Goal: Communication & Community: Answer question/provide support

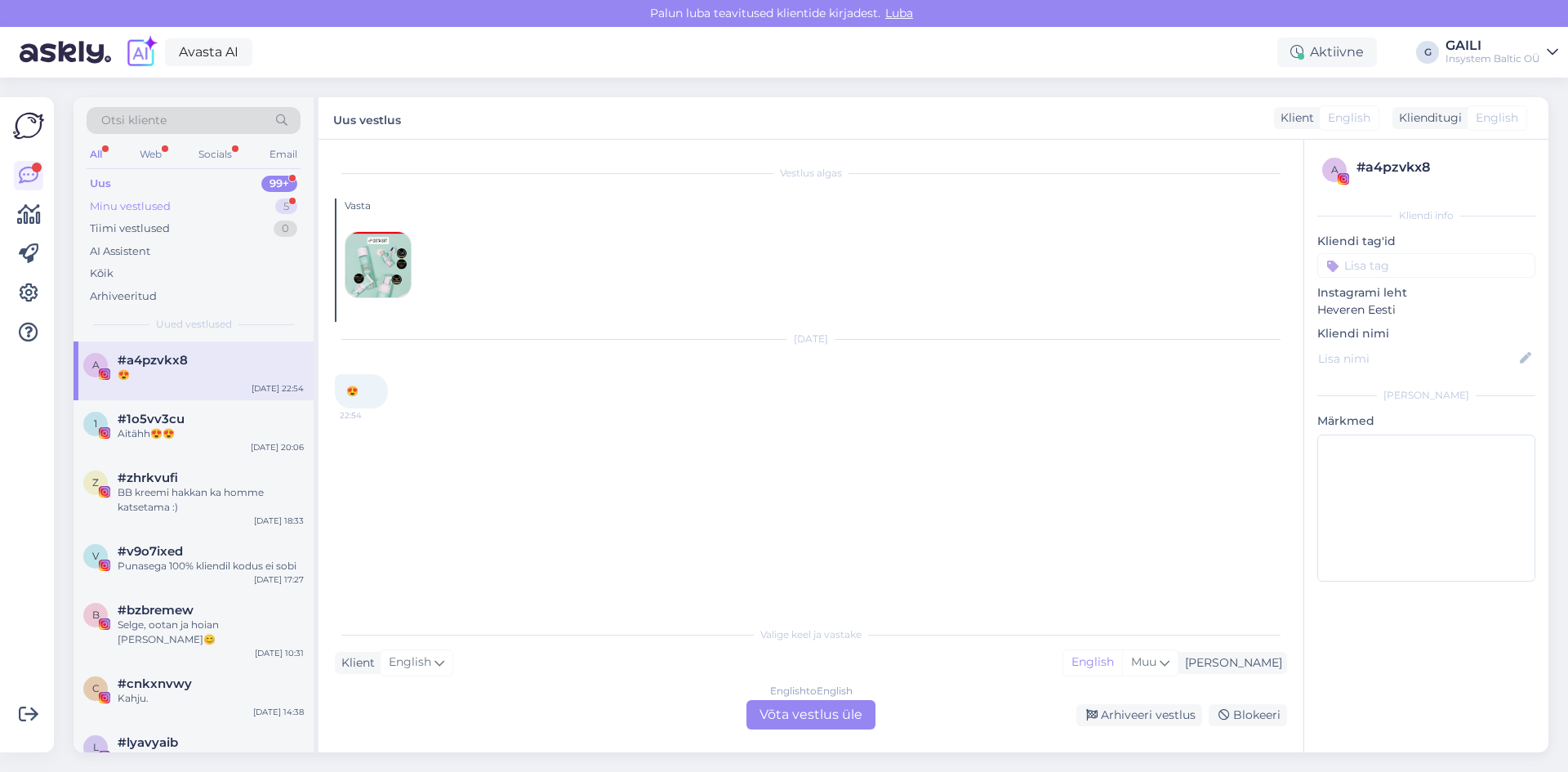
click at [204, 210] on div "Minu vestlused 5" at bounding box center [193, 206] width 214 height 23
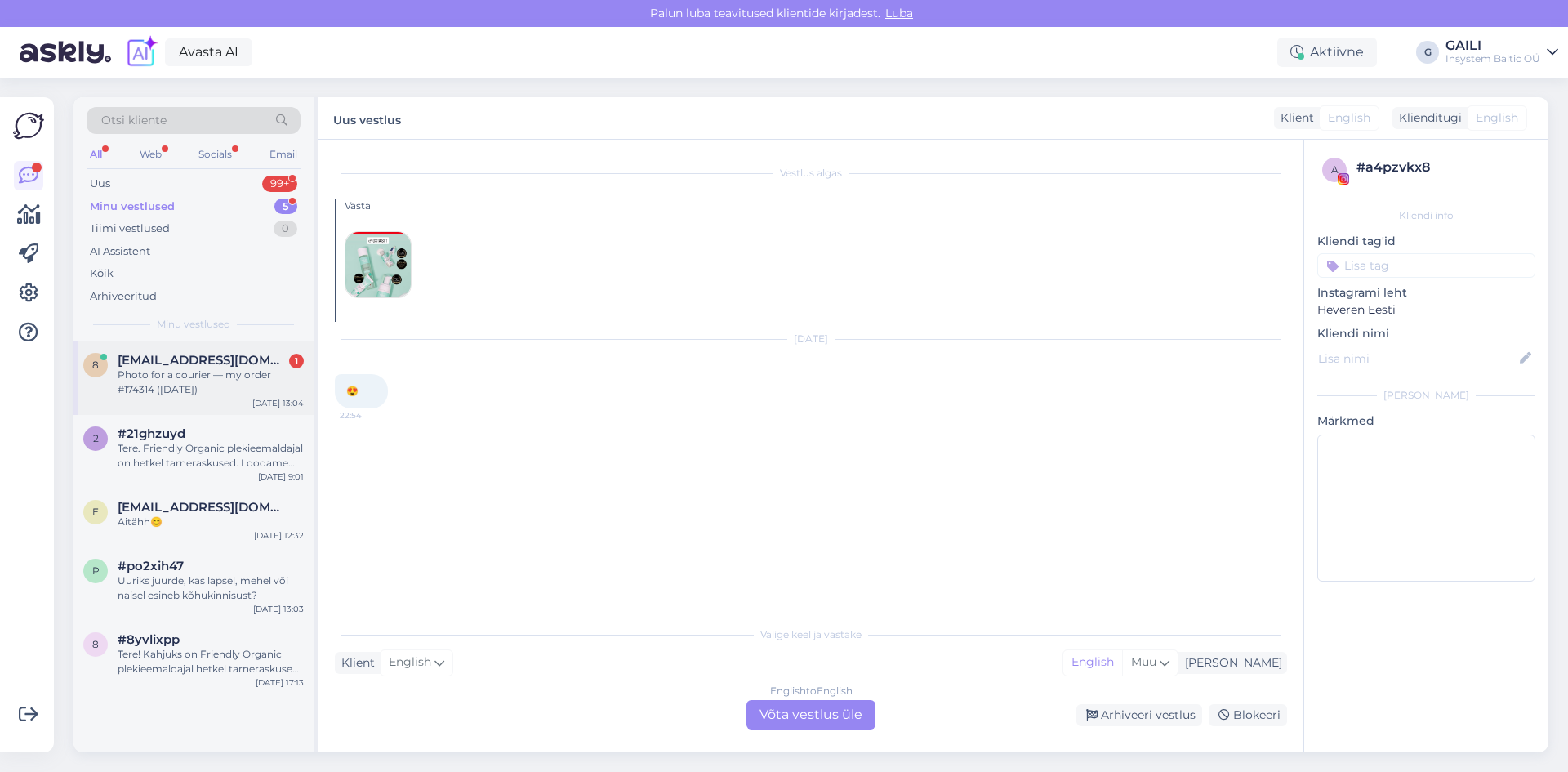
click at [190, 384] on div "Photo for a courier — my order #174314 ([DATE])" at bounding box center [210, 382] width 186 height 30
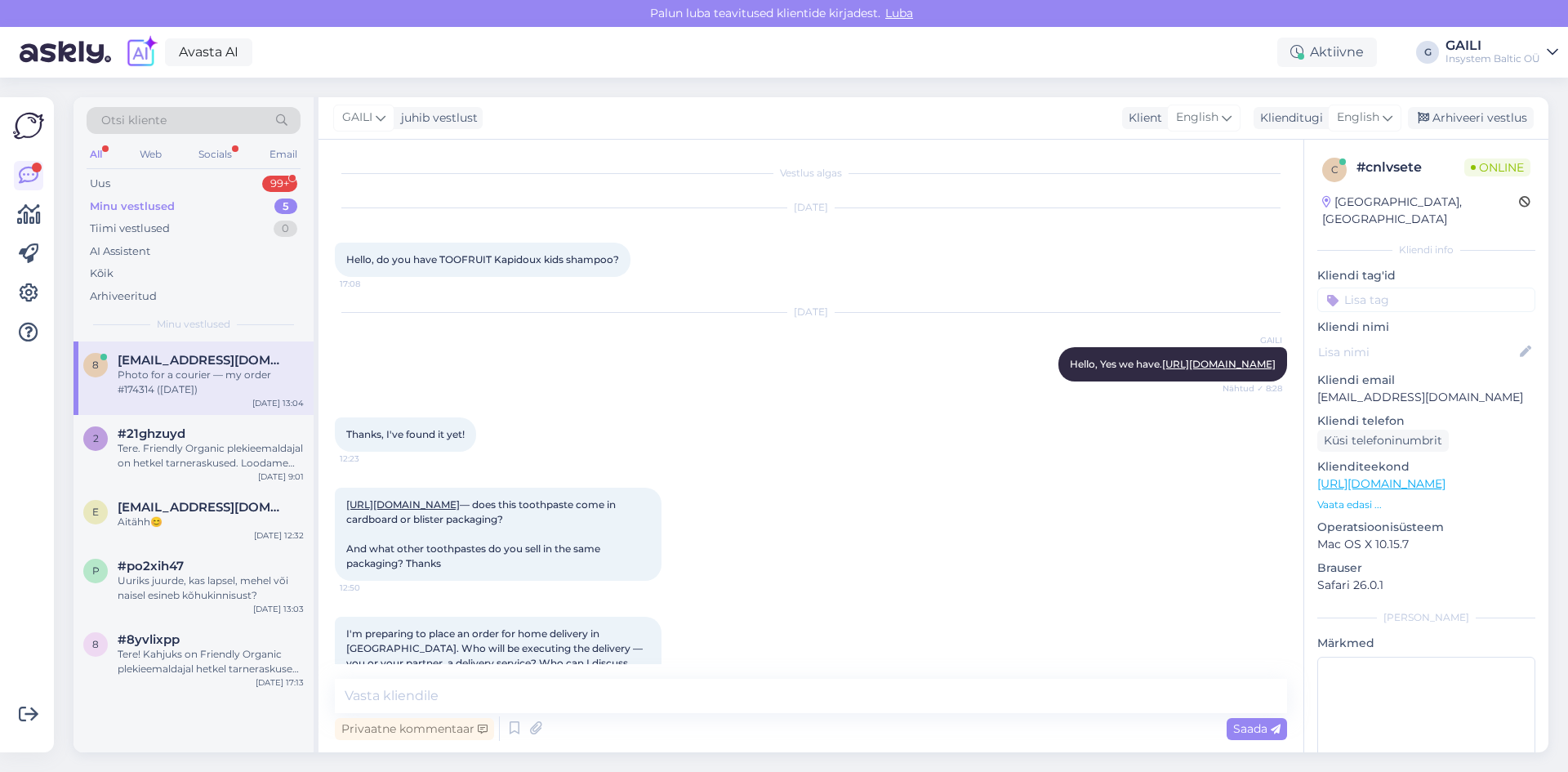
scroll to position [778, 0]
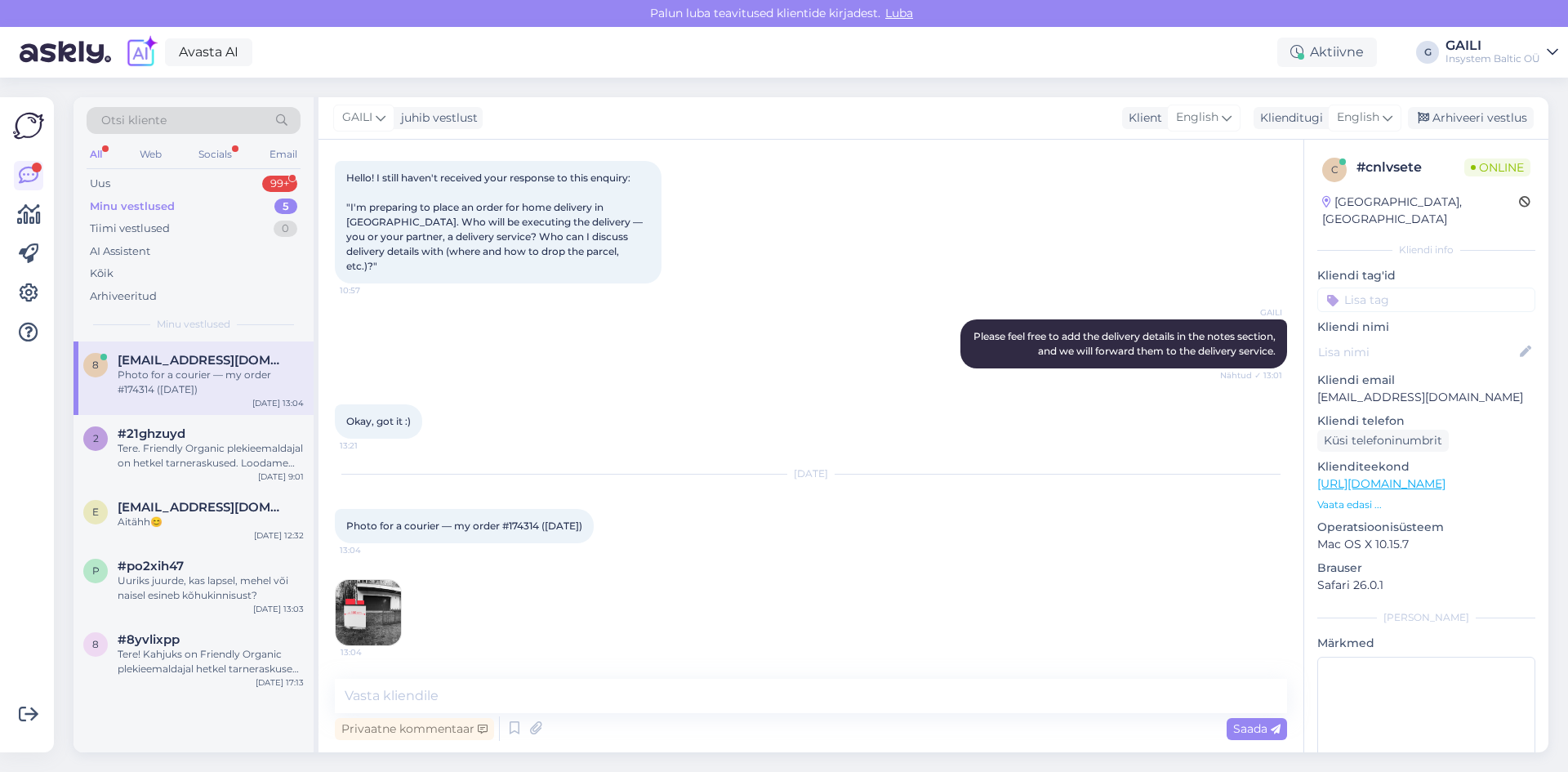
click at [365, 613] on img at bounding box center [369, 613] width 65 height 65
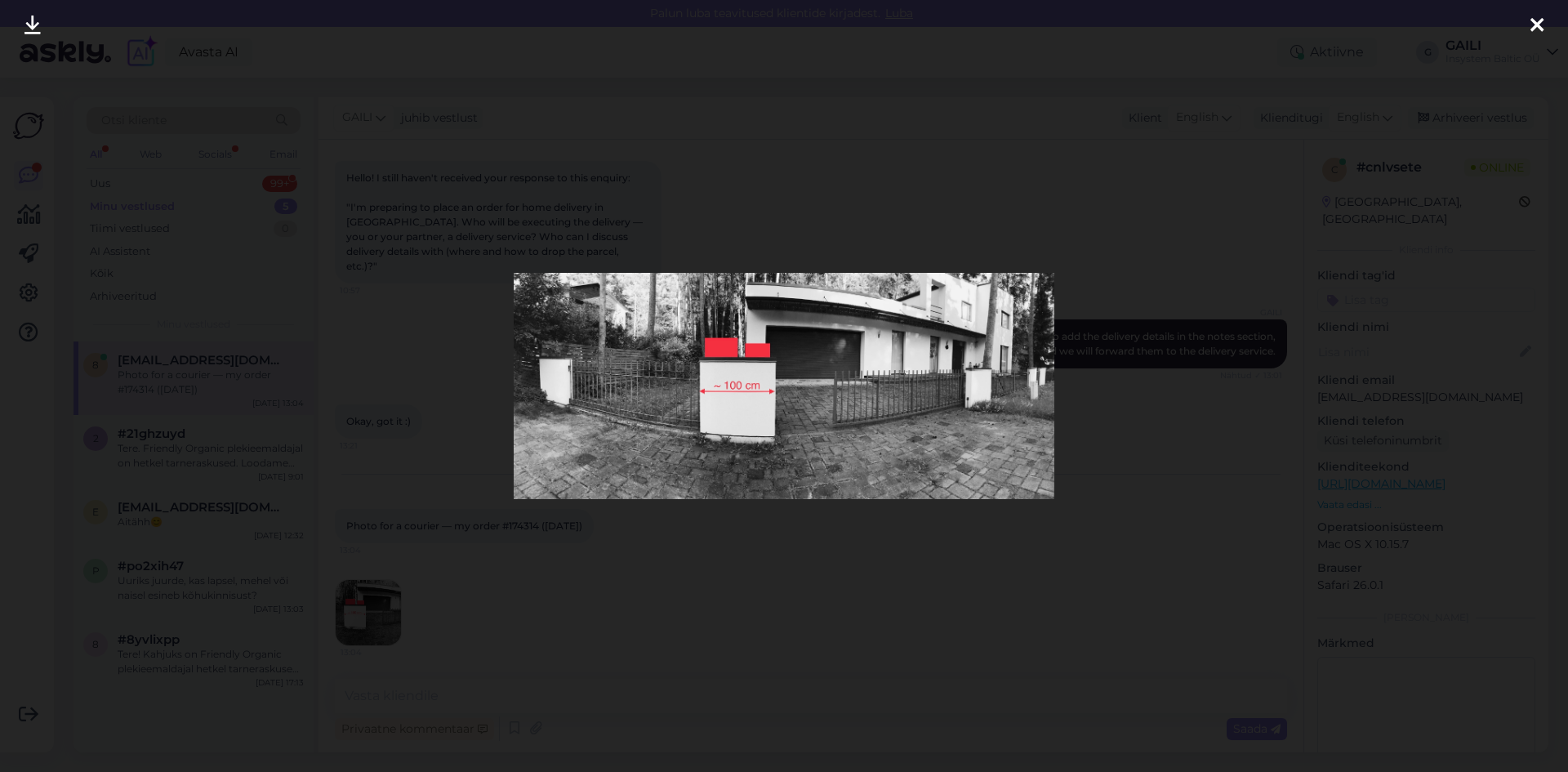
click at [811, 587] on div at bounding box center [784, 386] width 1568 height 772
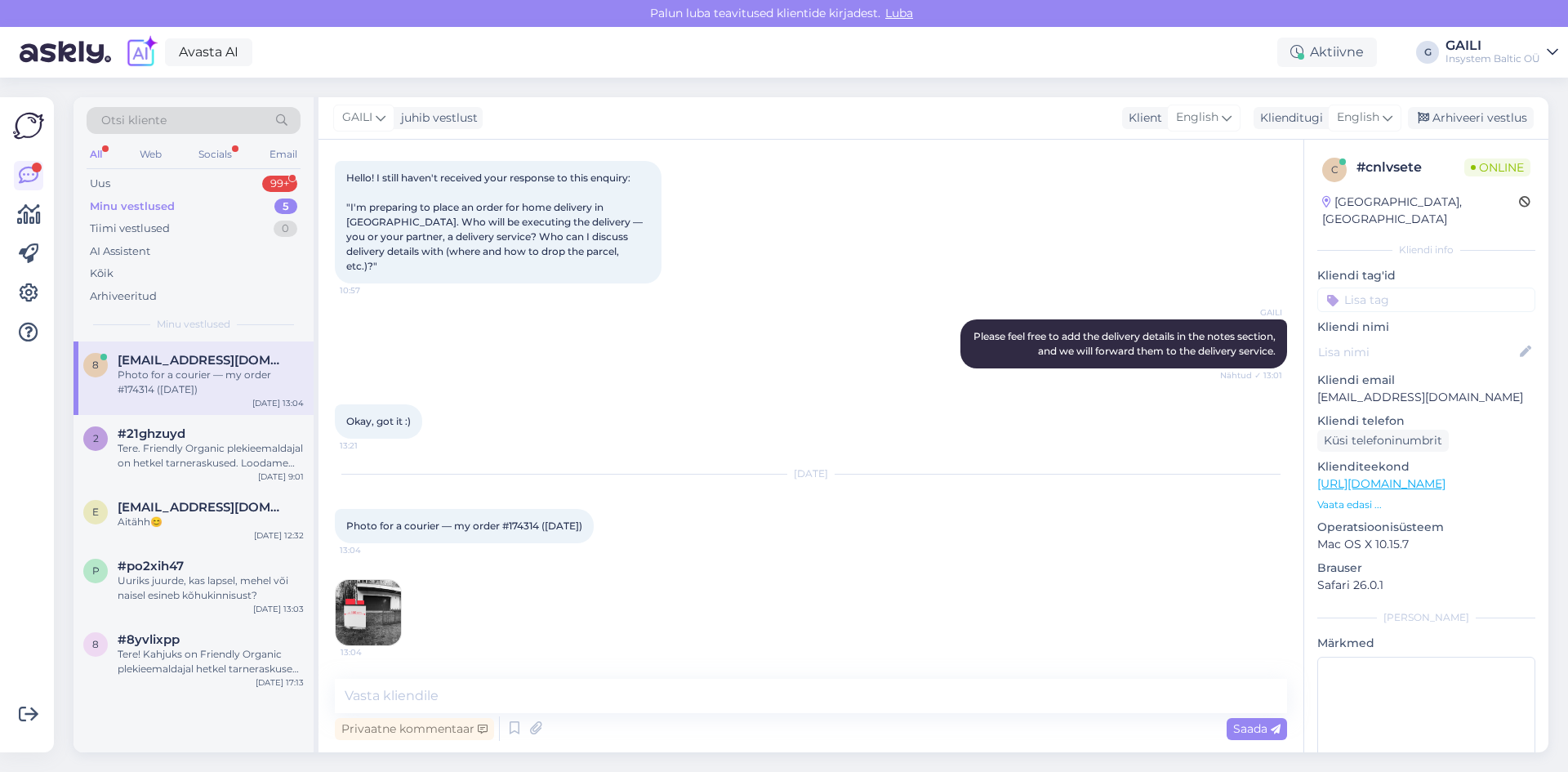
click at [365, 615] on img at bounding box center [369, 613] width 65 height 65
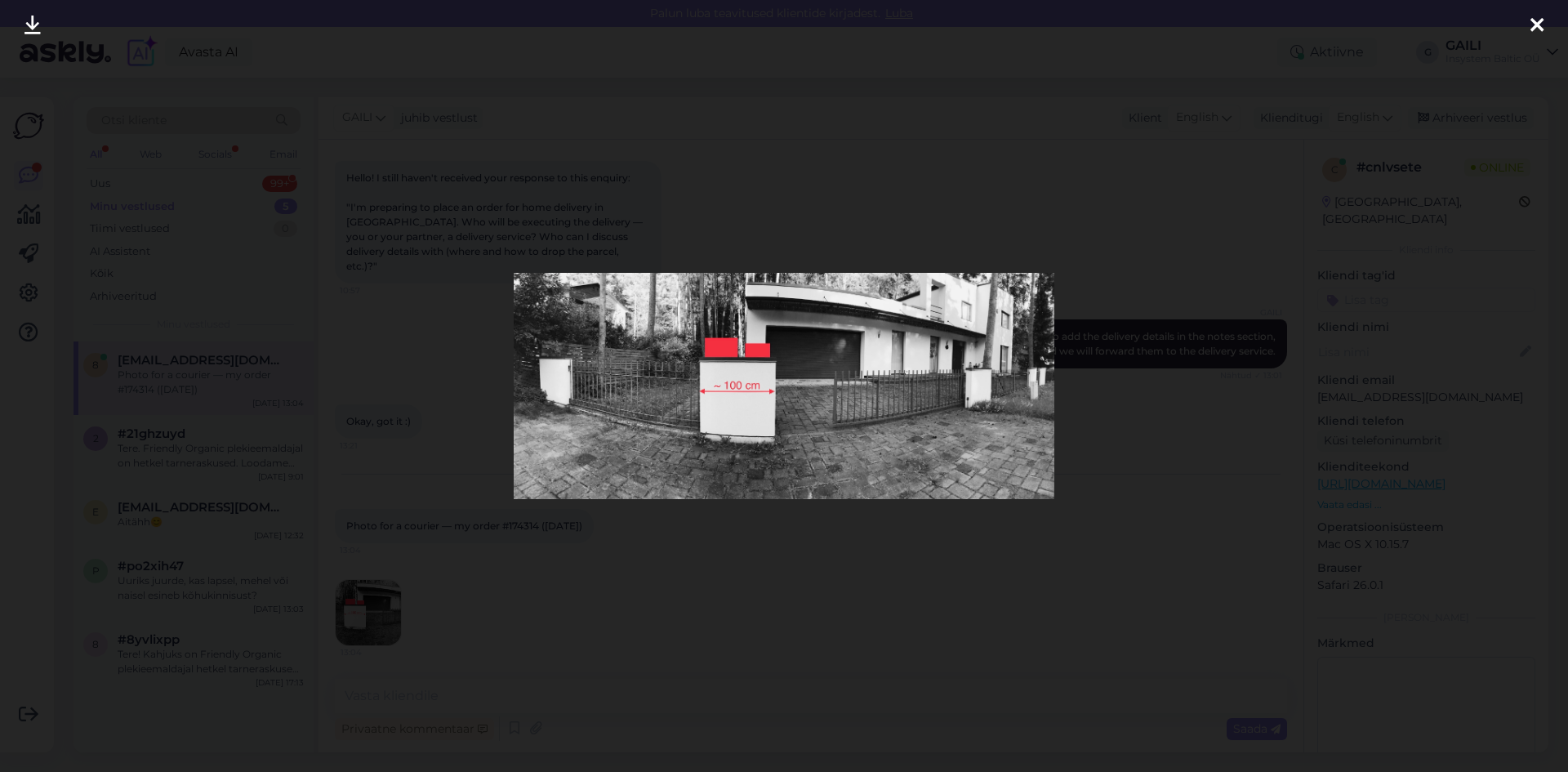
click at [806, 602] on div at bounding box center [784, 386] width 1568 height 772
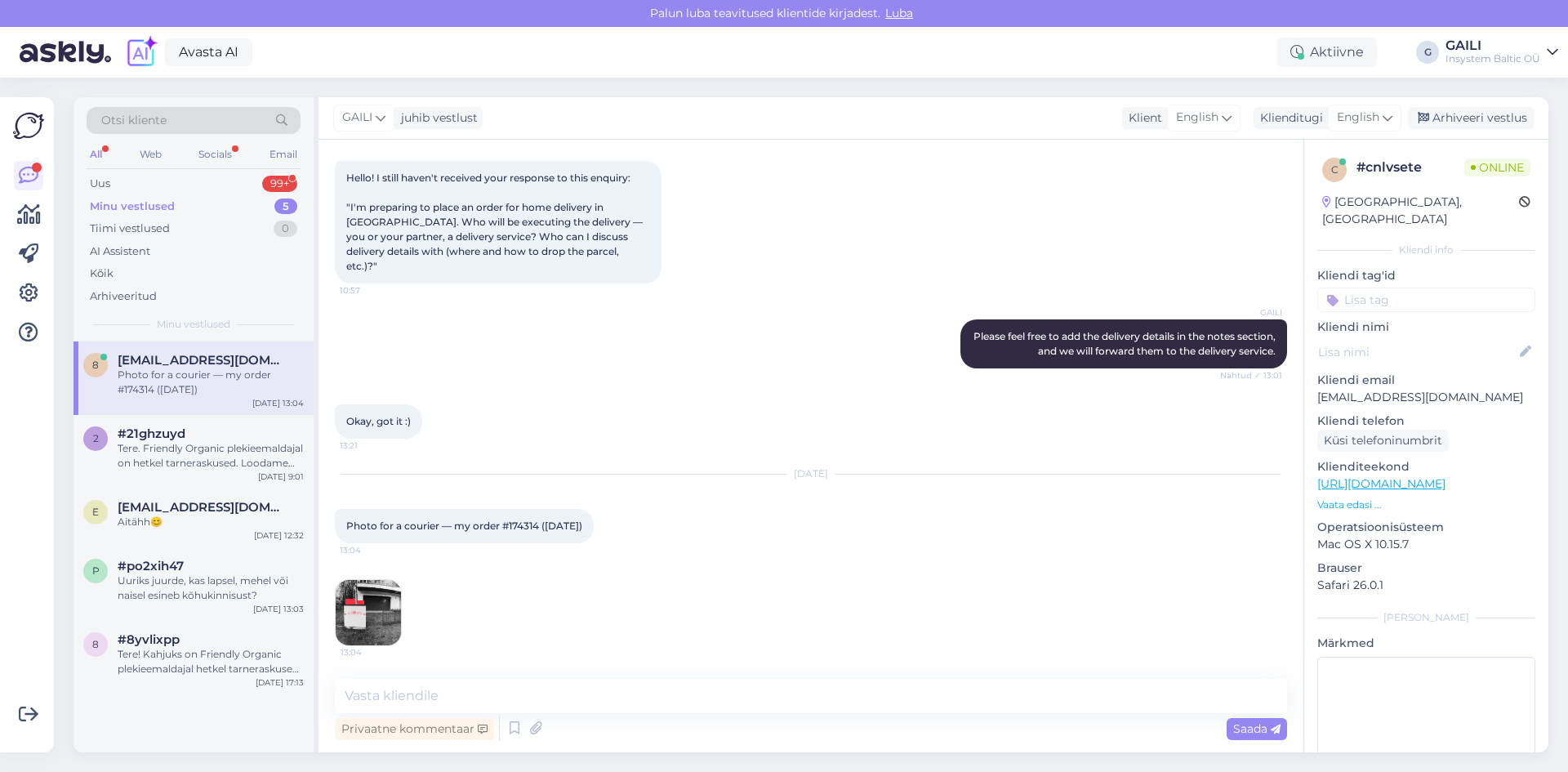
click at [374, 620] on img at bounding box center [369, 613] width 65 height 65
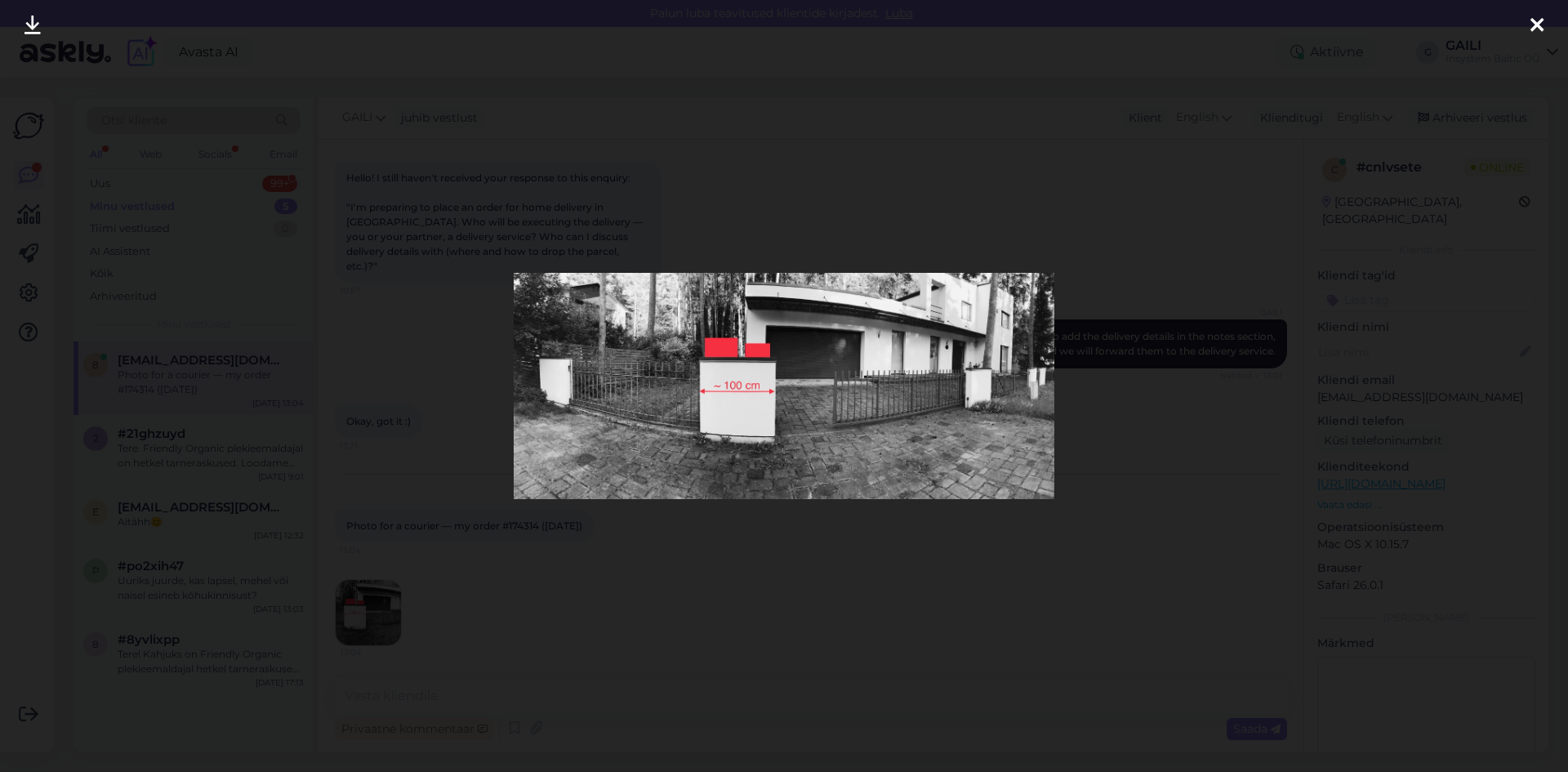
click at [1140, 509] on div at bounding box center [784, 386] width 1568 height 772
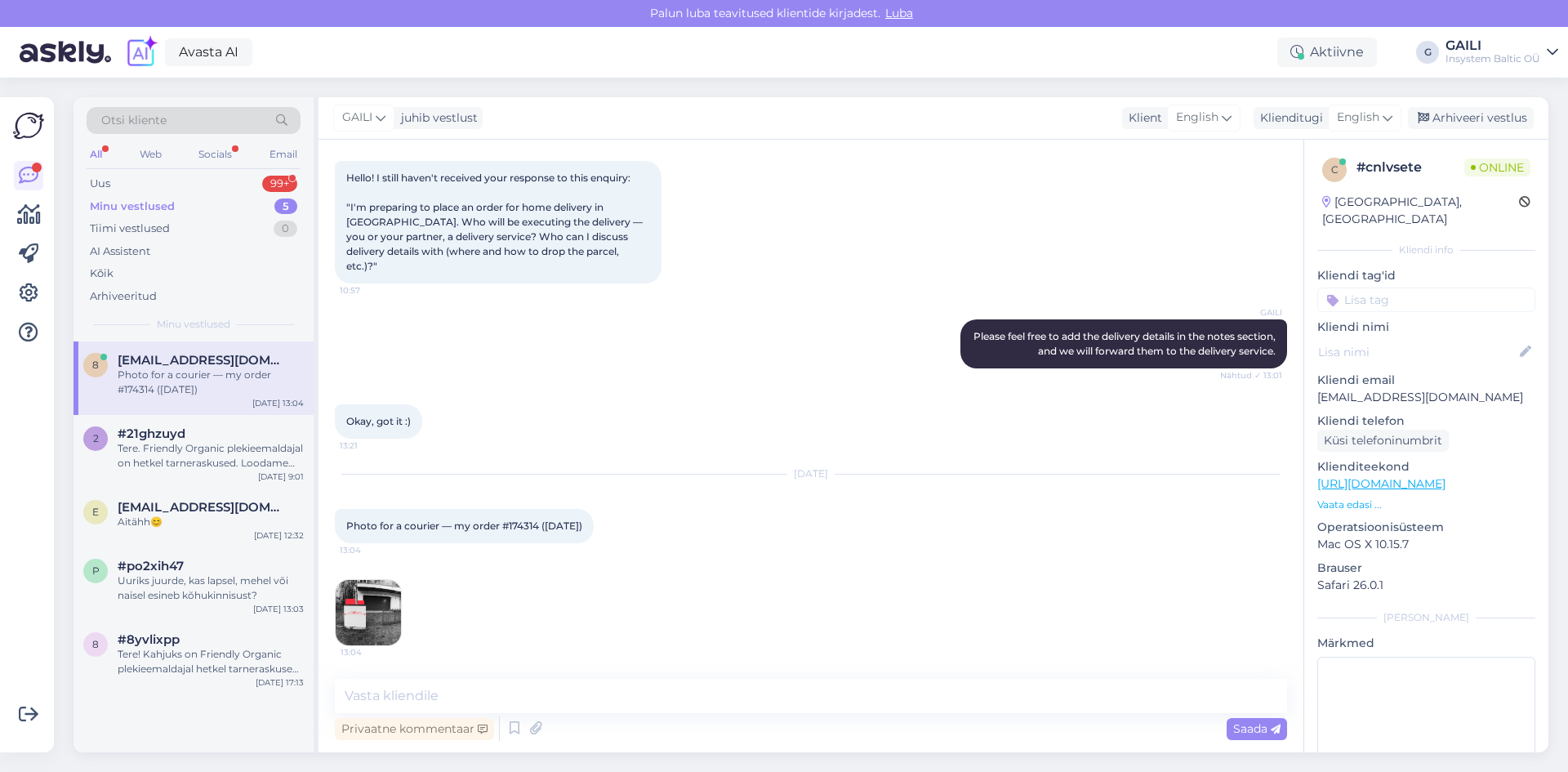
click at [385, 615] on img at bounding box center [369, 613] width 65 height 65
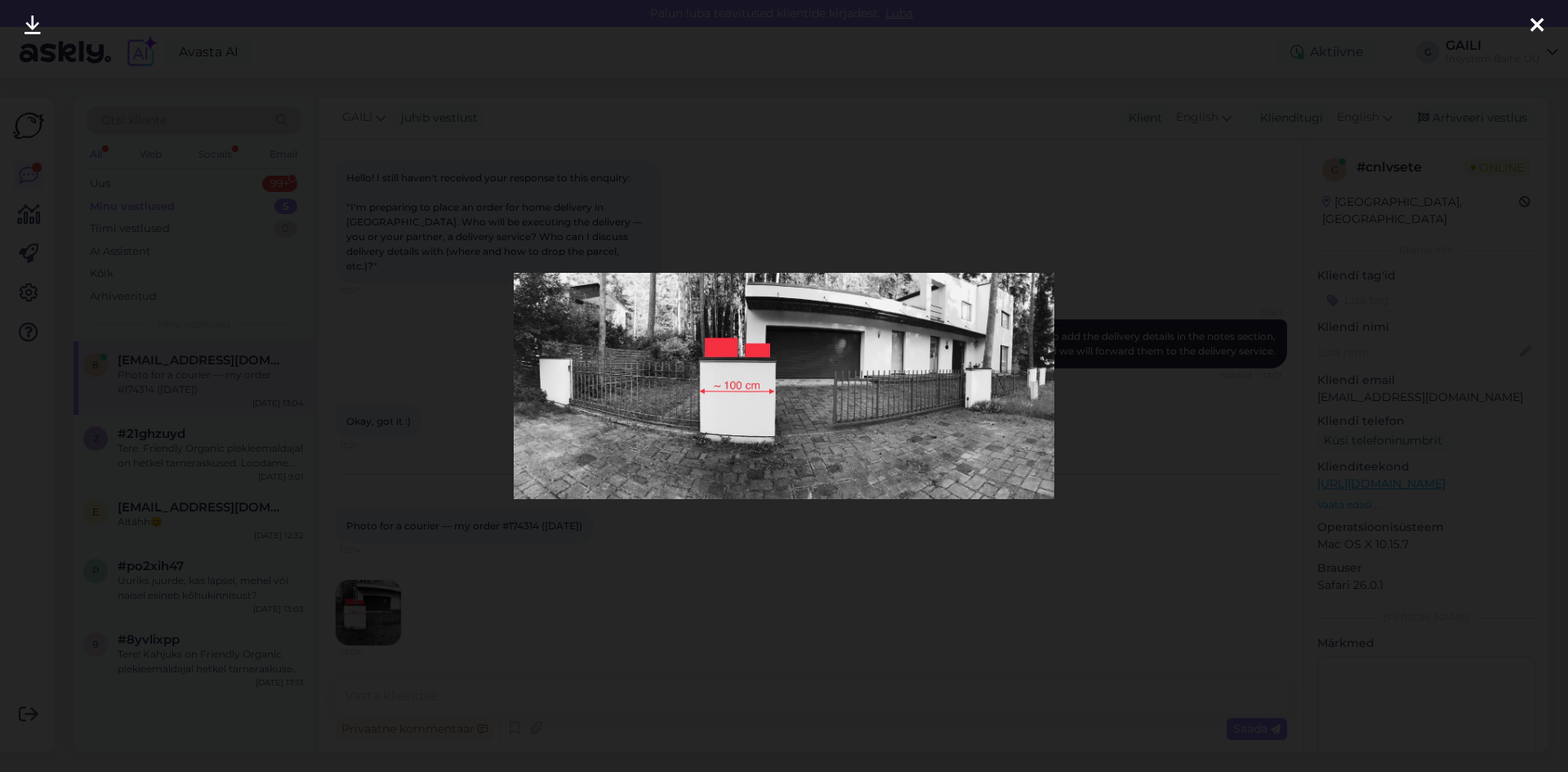
click at [691, 603] on div at bounding box center [784, 386] width 1568 height 772
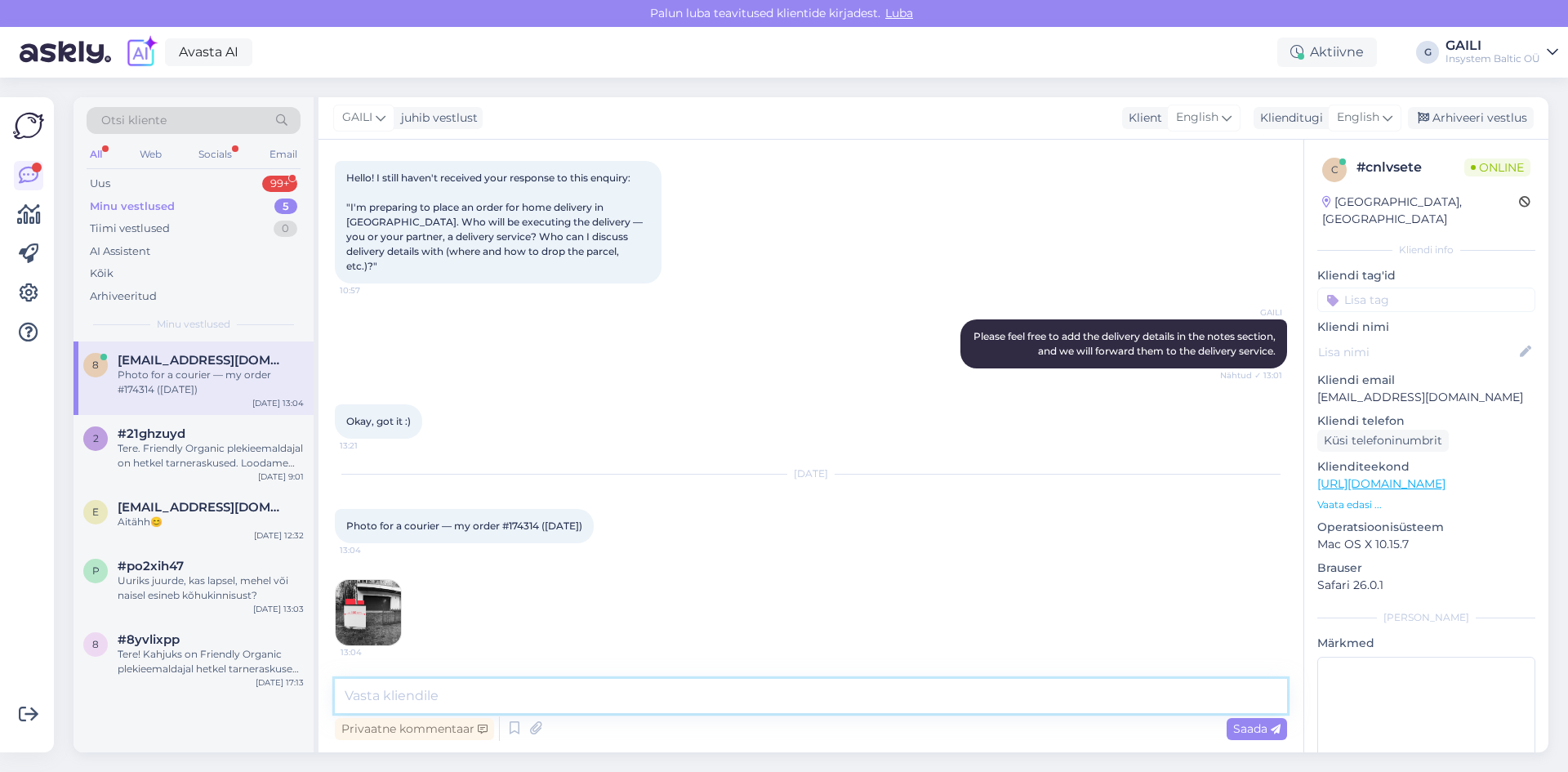
click at [618, 692] on textarea at bounding box center [811, 696] width 953 height 35
click at [462, 698] on textarea at bounding box center [811, 696] width 953 height 35
type textarea "t"
click at [521, 692] on textarea at bounding box center [811, 696] width 953 height 35
paste textarea "As we discussed over the phone earlier, we will add the delivery instructions m…"
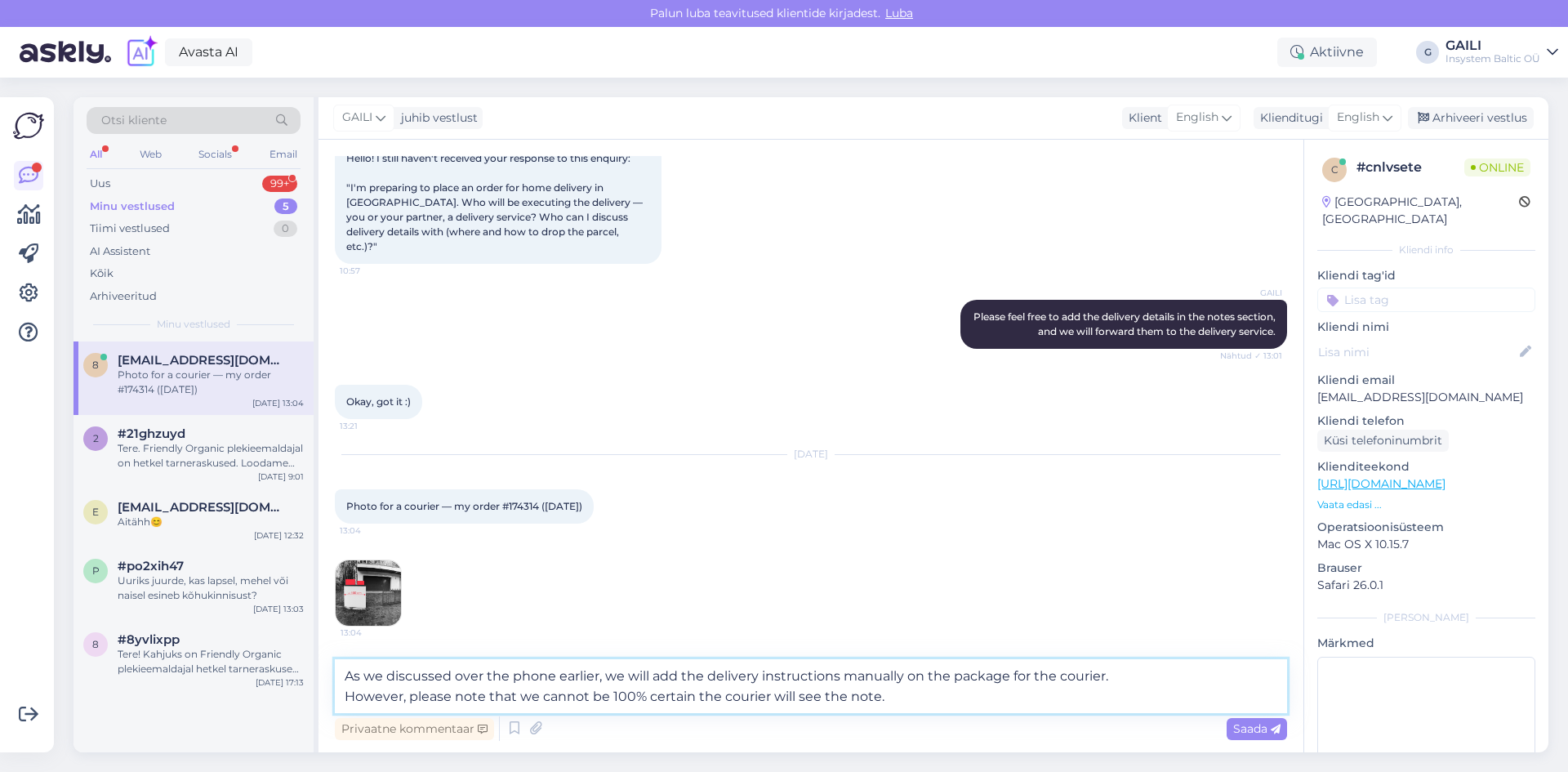
drag, startPoint x: 895, startPoint y: 700, endPoint x: 317, endPoint y: 701, distance: 578.0
click at [317, 701] on div "Otsi kliente All Web Socials Email Uus 99+ Minu vestlused 5 Tiimi vestlused 0 A…" at bounding box center [811, 424] width 1475 height 655
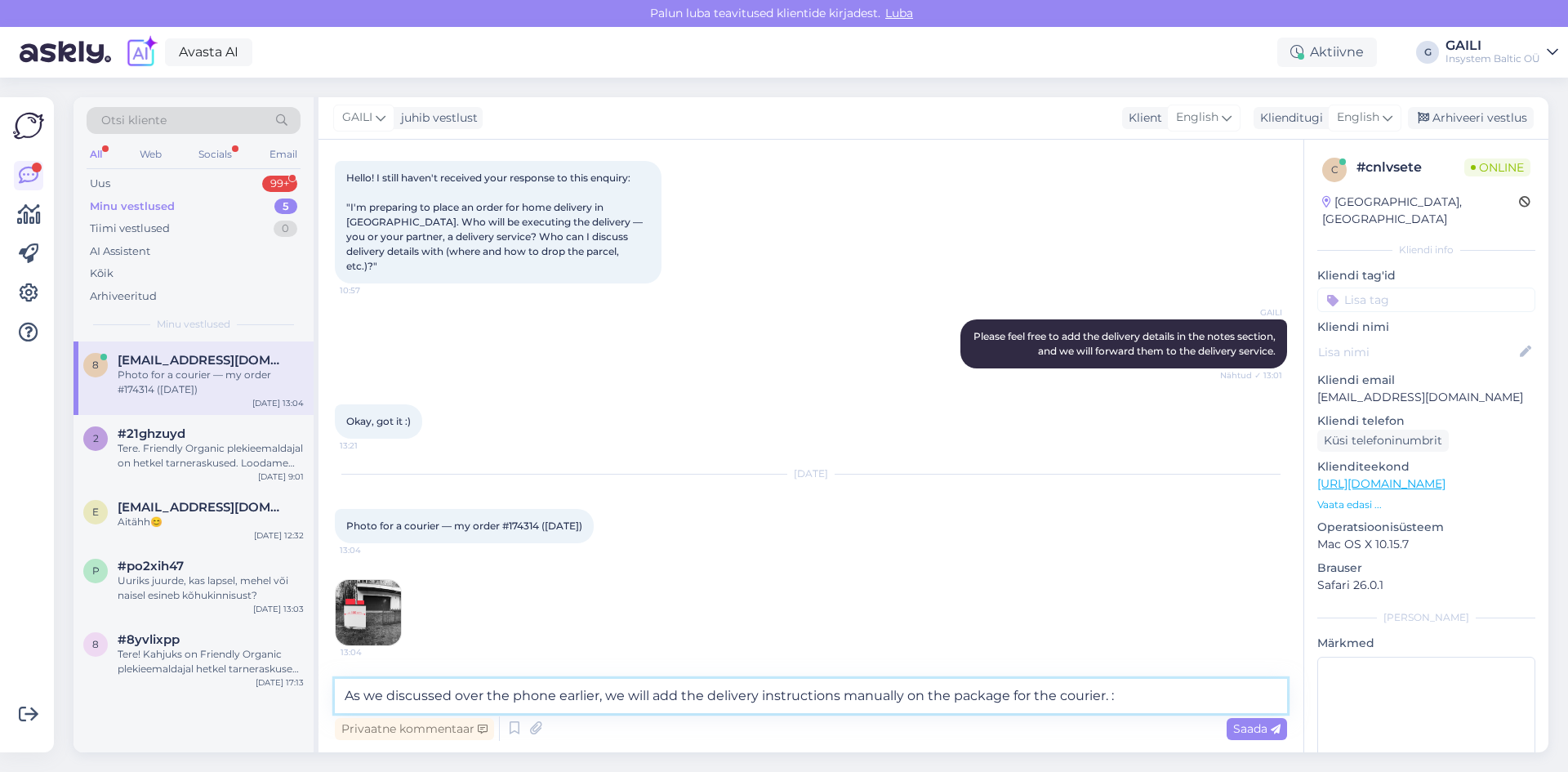
type textarea "As we discussed over the phone earlier, we will add the delivery instructions m…"
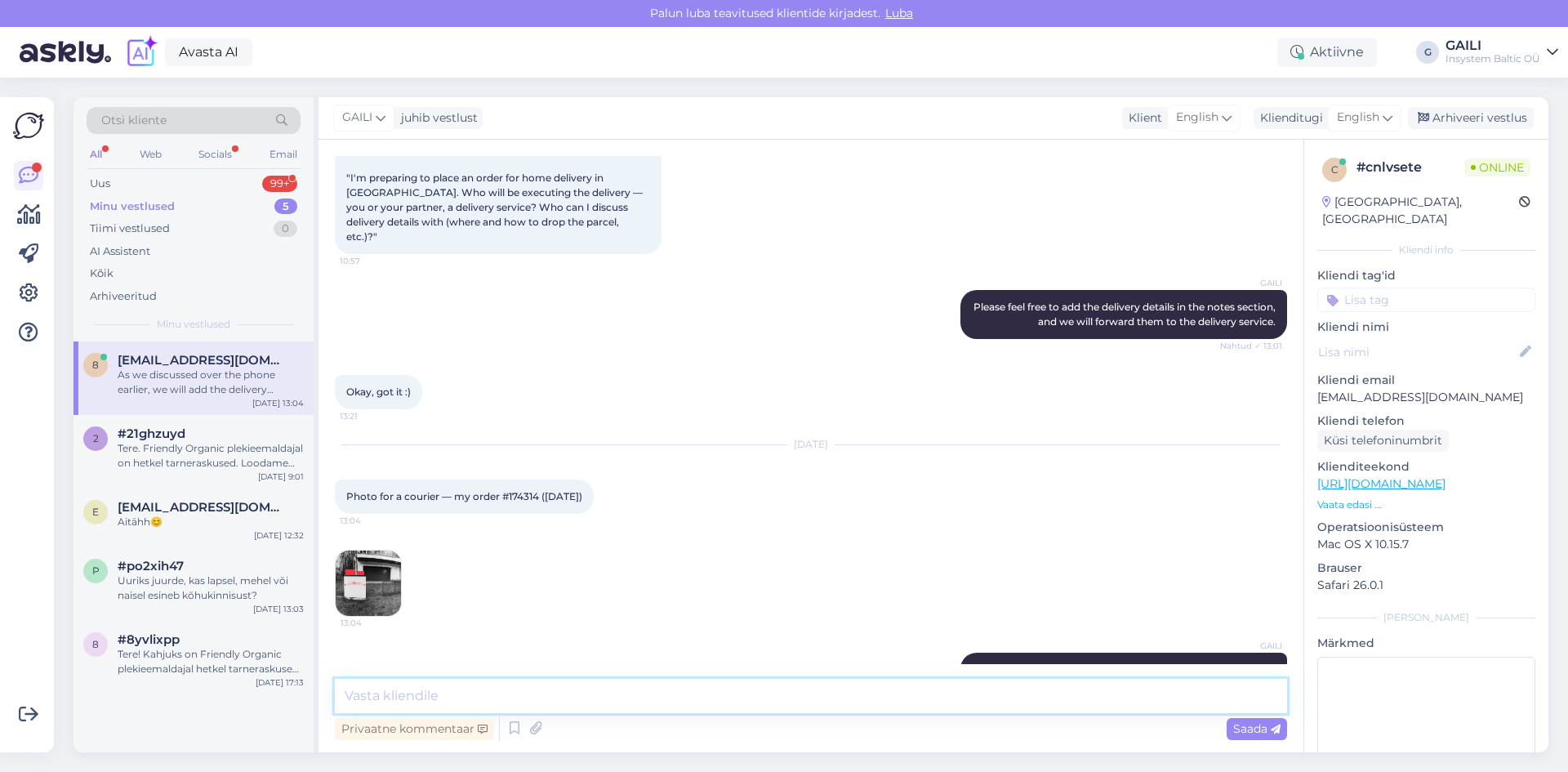
scroll to position [877, 0]
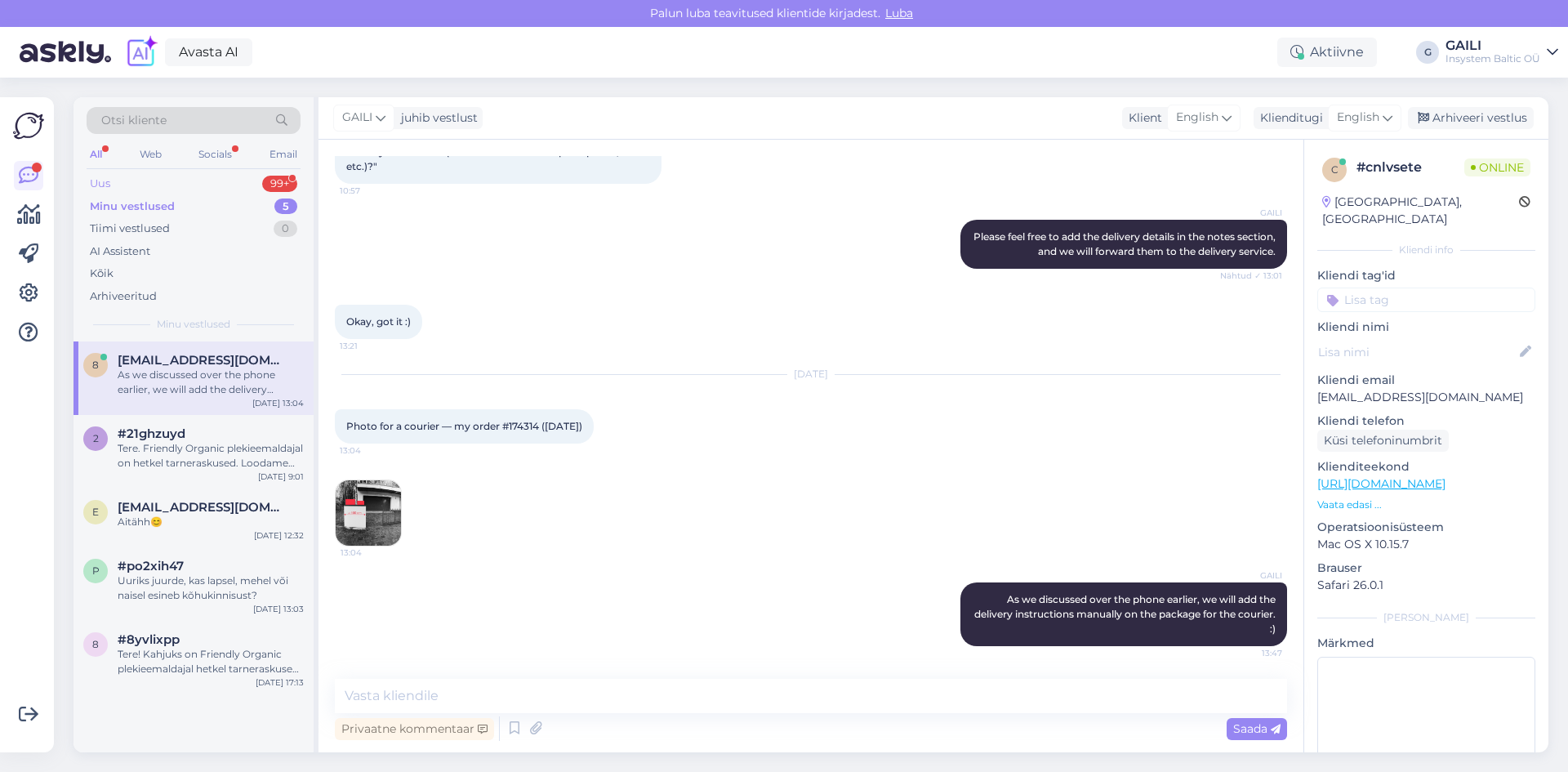
click at [188, 181] on div "Uus 99+" at bounding box center [193, 183] width 214 height 23
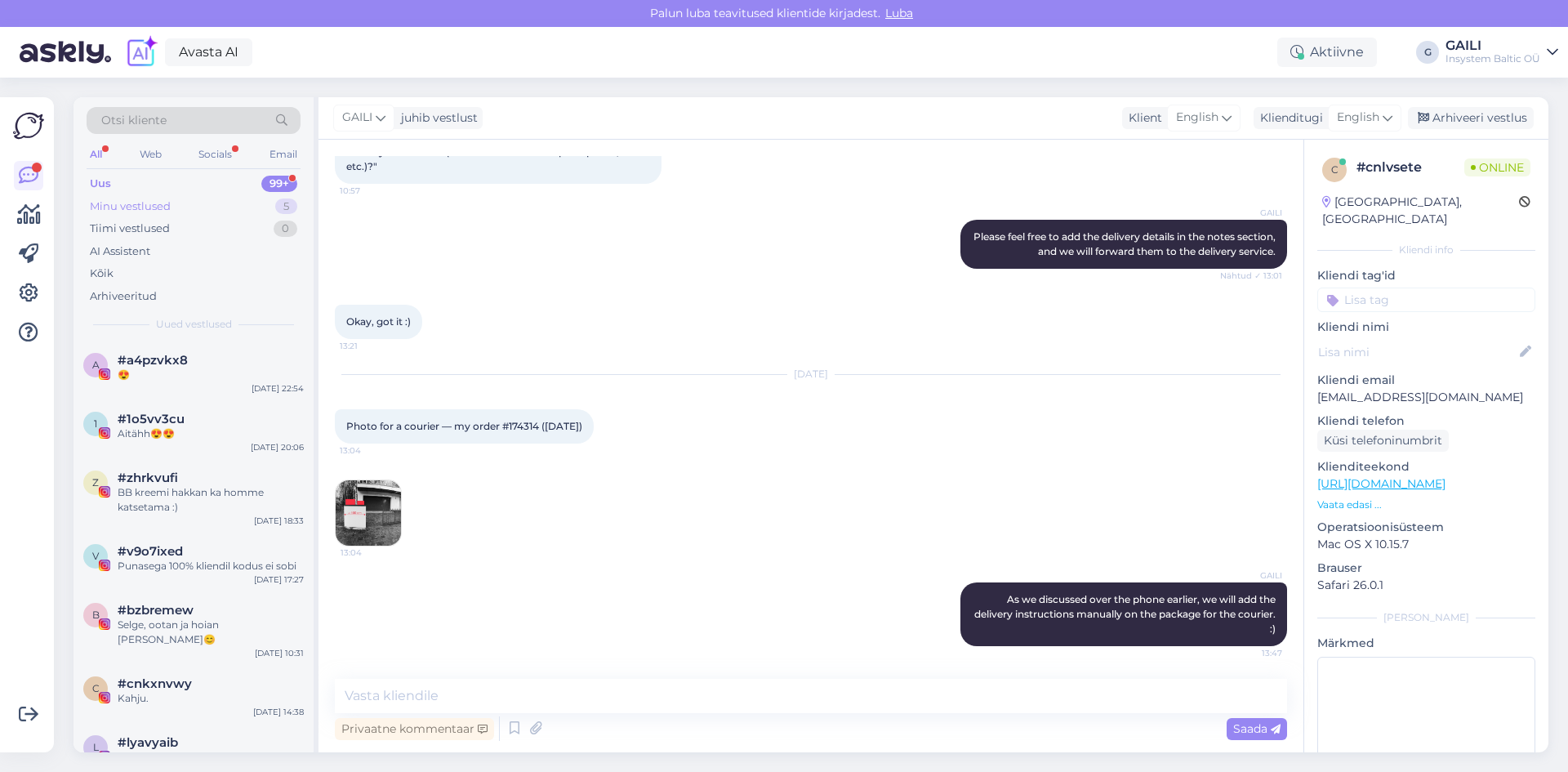
click at [156, 210] on div "Minu vestlused" at bounding box center [131, 206] width 81 height 16
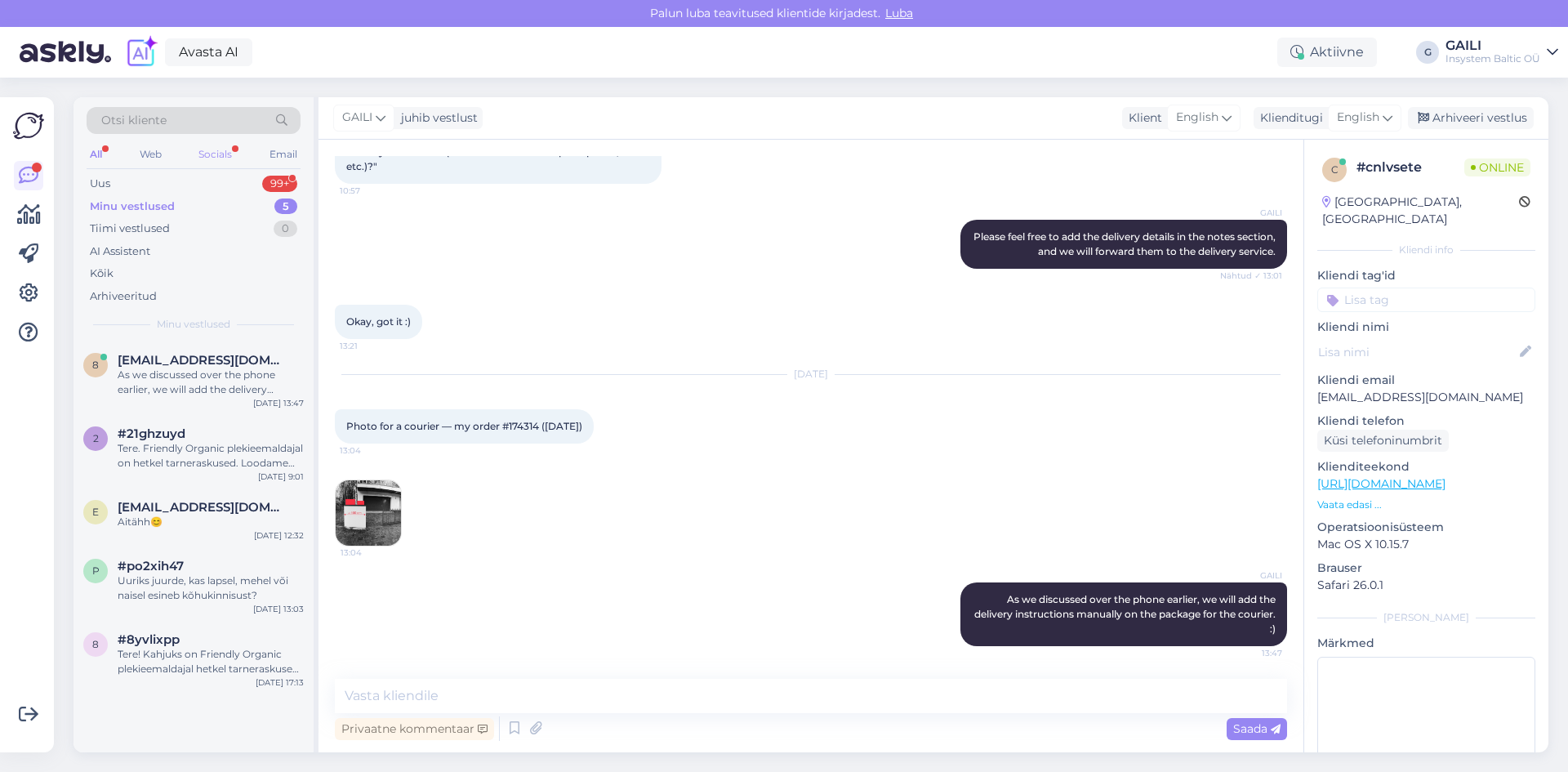
click at [205, 148] on div "Socials" at bounding box center [215, 155] width 40 height 21
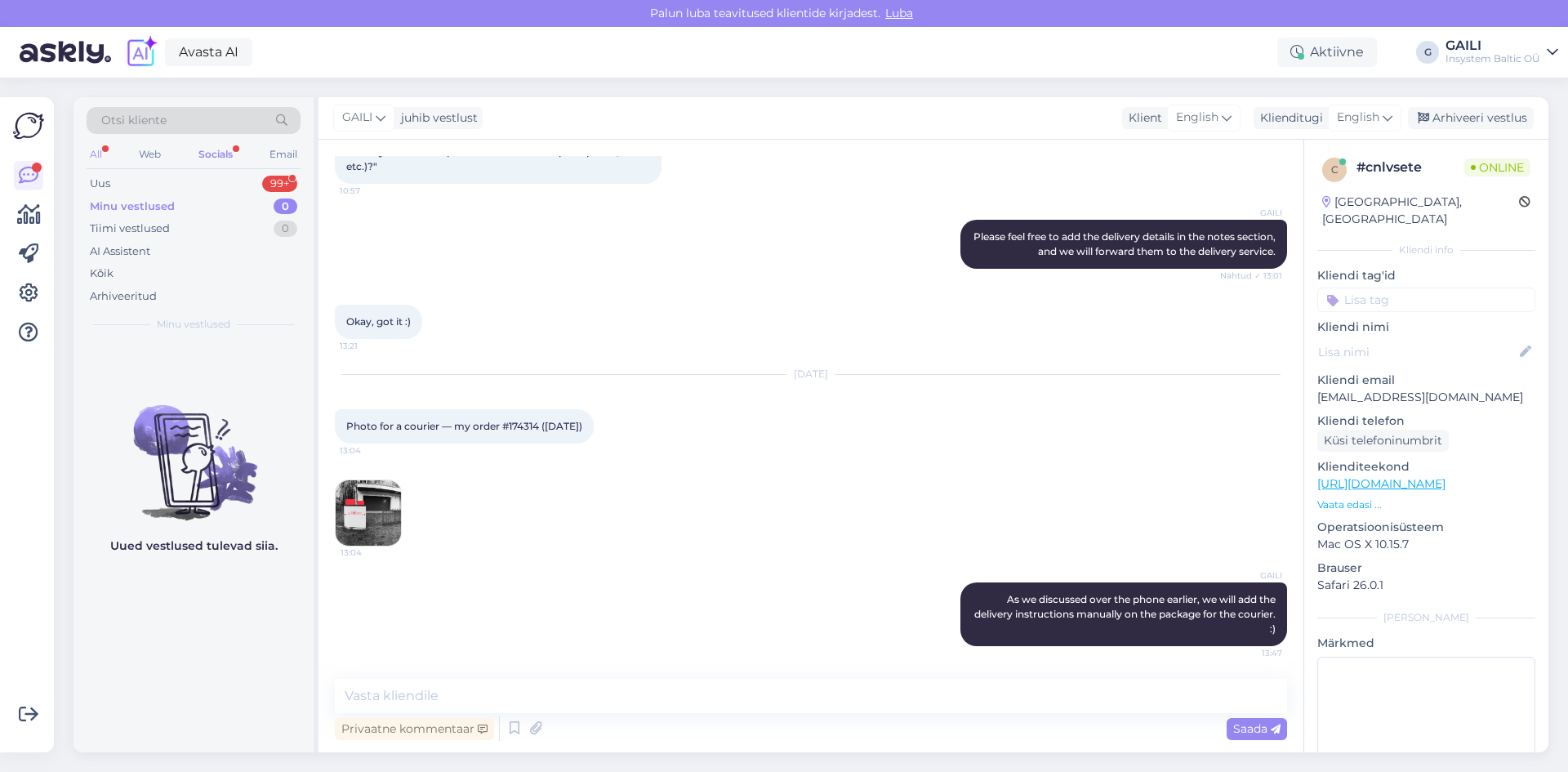
click at [96, 152] on div "All" at bounding box center [96, 155] width 19 height 21
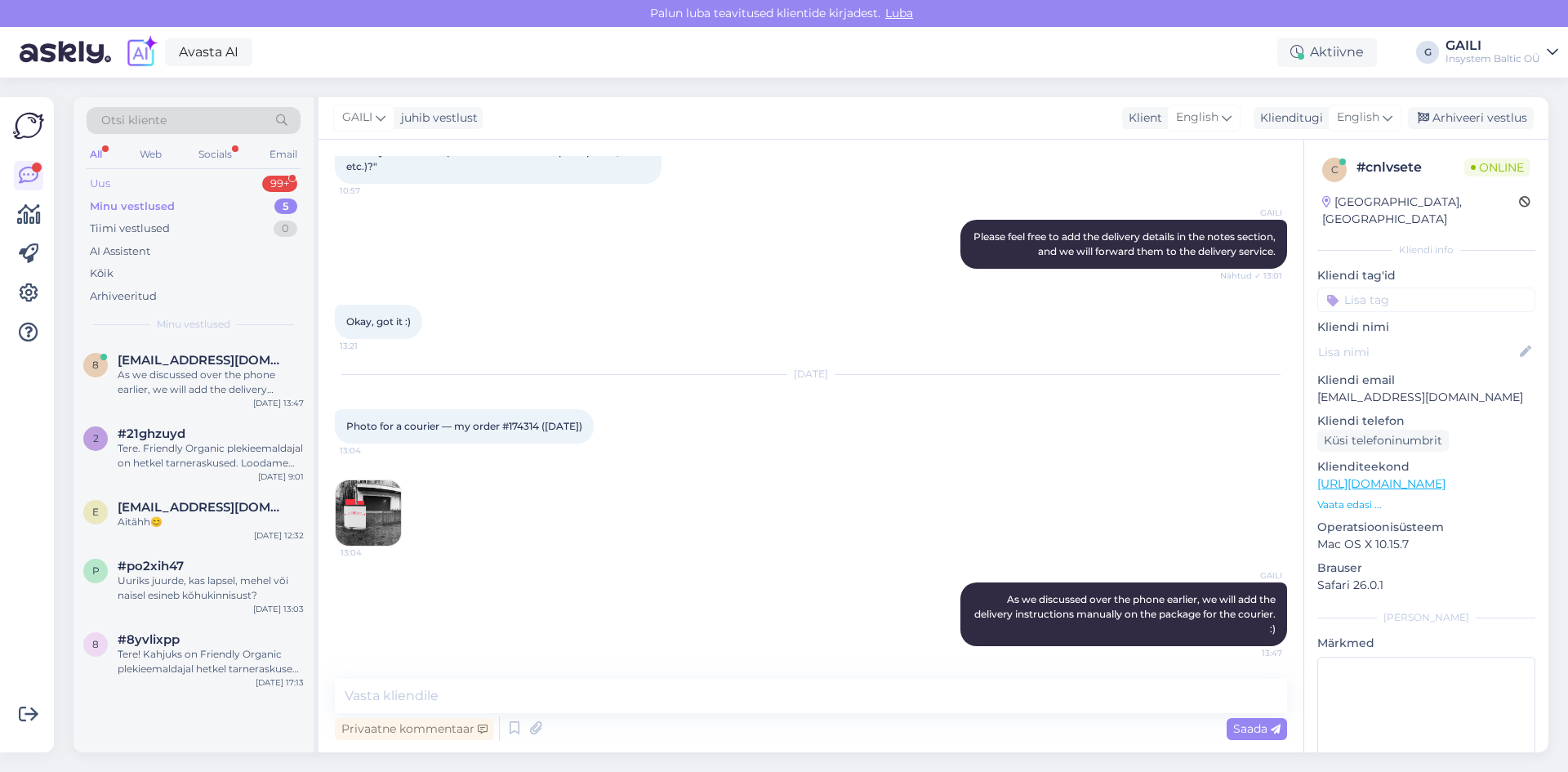
click at [103, 188] on div "Uus" at bounding box center [100, 183] width 20 height 16
